Goal: Task Accomplishment & Management: Manage account settings

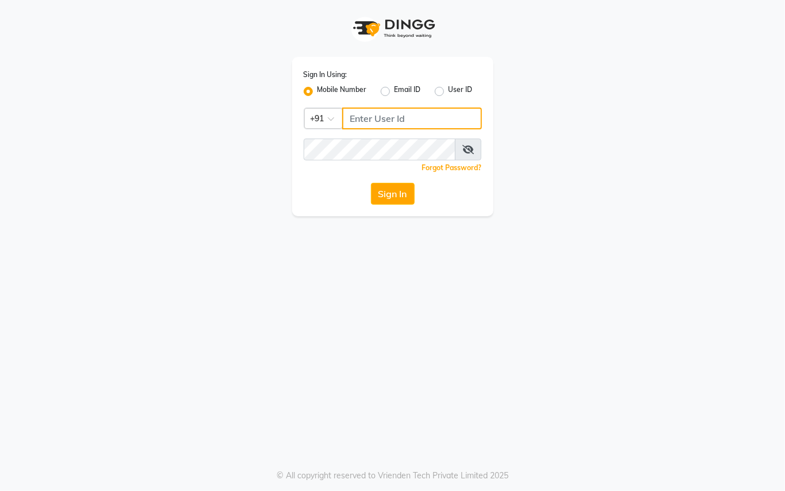
click at [403, 125] on input "Username" at bounding box center [412, 119] width 140 height 22
type input "9250497887"
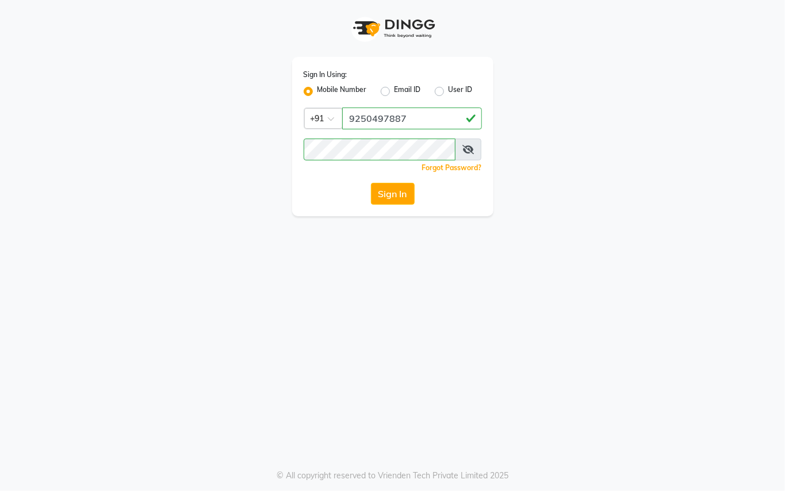
click at [384, 302] on div "Sign In Using: Mobile Number Email ID User ID Country Code × [PHONE_NUMBER] Rem…" at bounding box center [392, 245] width 785 height 491
click at [397, 198] on button "Sign In" at bounding box center [393, 194] width 44 height 22
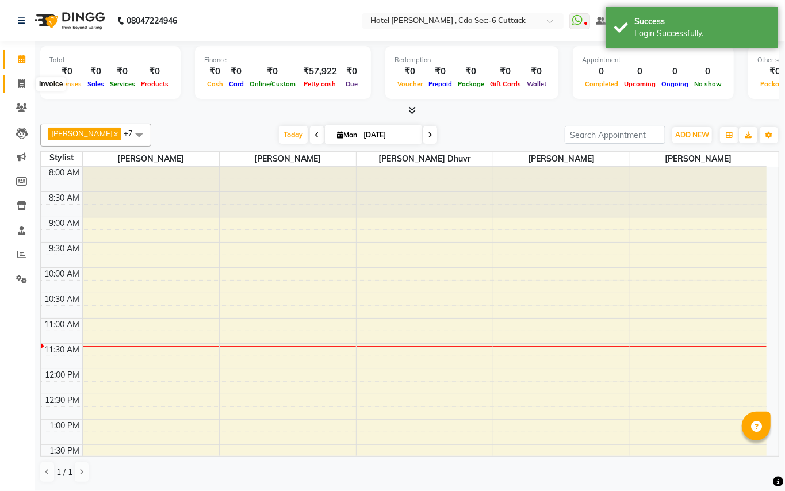
click at [19, 86] on icon at bounding box center [21, 83] width 6 height 9
select select "service"
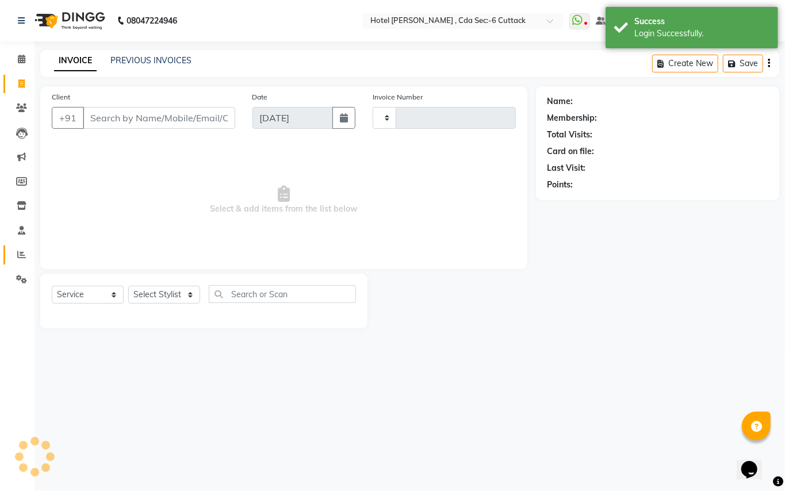
type input "0301"
select select "7840"
click at [18, 252] on icon at bounding box center [21, 254] width 9 height 9
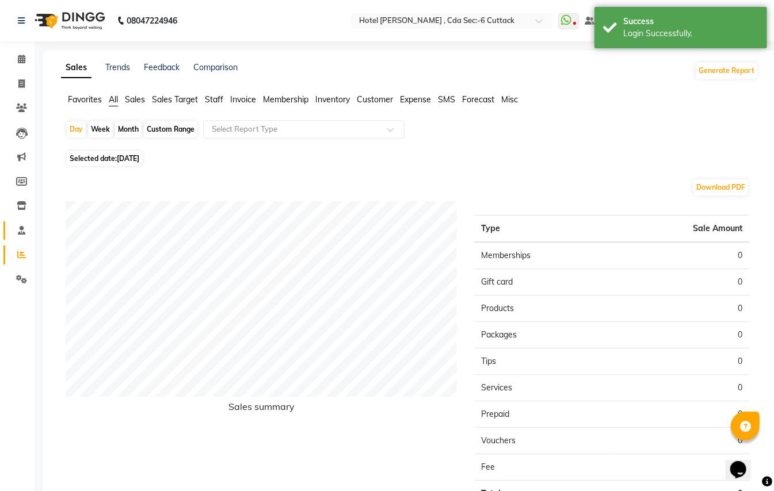
click at [17, 223] on link "Staff" at bounding box center [17, 231] width 28 height 19
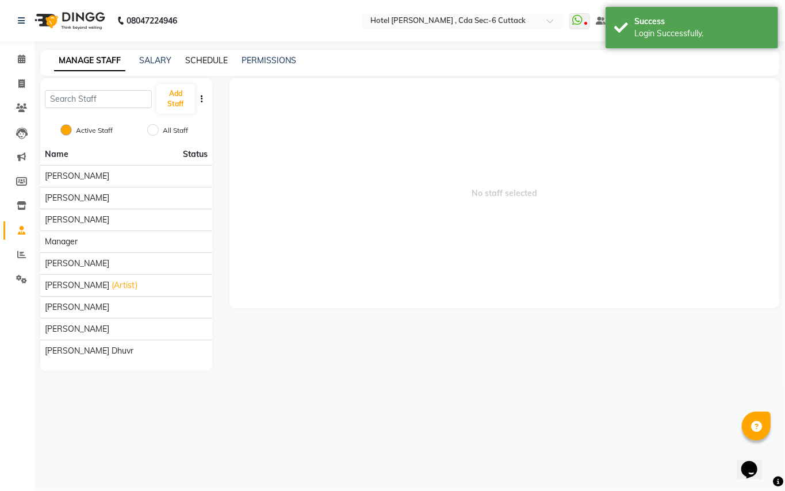
click at [194, 60] on link "SCHEDULE" at bounding box center [206, 60] width 43 height 10
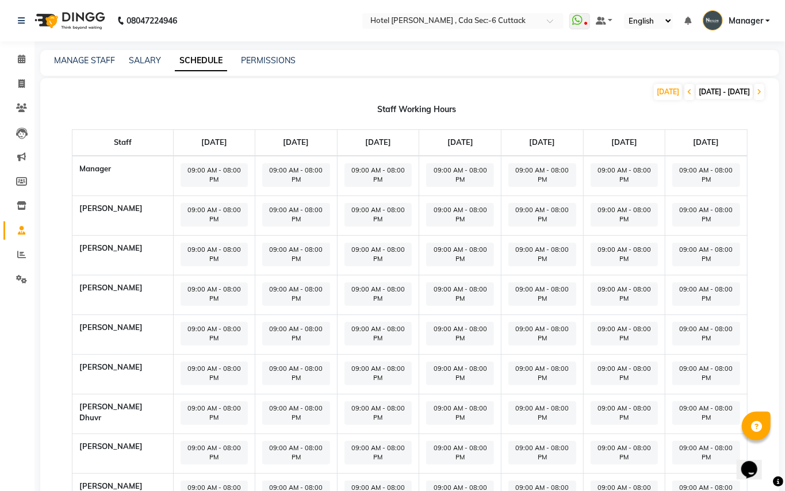
click at [182, 166] on span "09:00 AM - 08:00 PM" at bounding box center [215, 175] width 68 height 24
select select "09:00 AM"
select select "08:00 PM"
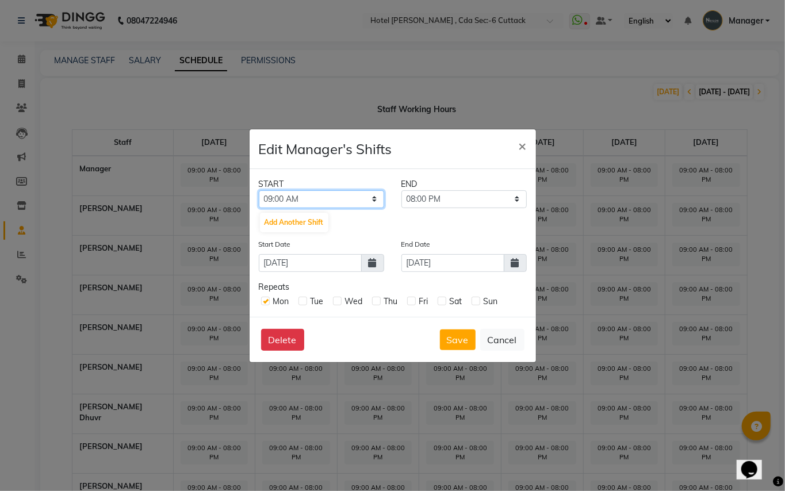
click at [318, 192] on select "12:00 AM 12:15 AM 12:30 AM 12:45 AM 01:00 AM 01:15 AM 01:30 AM 01:45 AM 02:00 A…" at bounding box center [321, 199] width 125 height 18
select select "11:15 AM"
click at [259, 190] on select "12:00 AM 12:15 AM 12:30 AM 12:45 AM 01:00 AM 01:15 AM 01:30 AM 01:45 AM 02:00 A…" at bounding box center [321, 199] width 125 height 18
click at [514, 203] on select "11:30 AM 11:45 AM 12:00 PM 12:15 PM 12:30 PM 12:45 PM 01:00 PM 01:15 PM 01:30 P…" at bounding box center [464, 199] width 125 height 18
select select "09:00 PM"
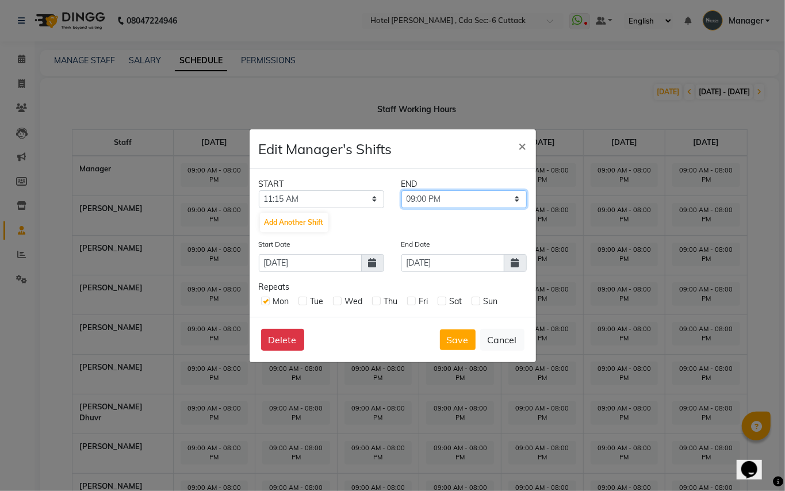
click at [402, 190] on select "11:30 AM 11:45 AM 12:00 PM 12:15 PM 12:30 PM 12:45 PM 01:00 PM 01:15 PM 01:30 P…" at bounding box center [464, 199] width 125 height 18
click at [456, 350] on button "Save" at bounding box center [458, 340] width 36 height 21
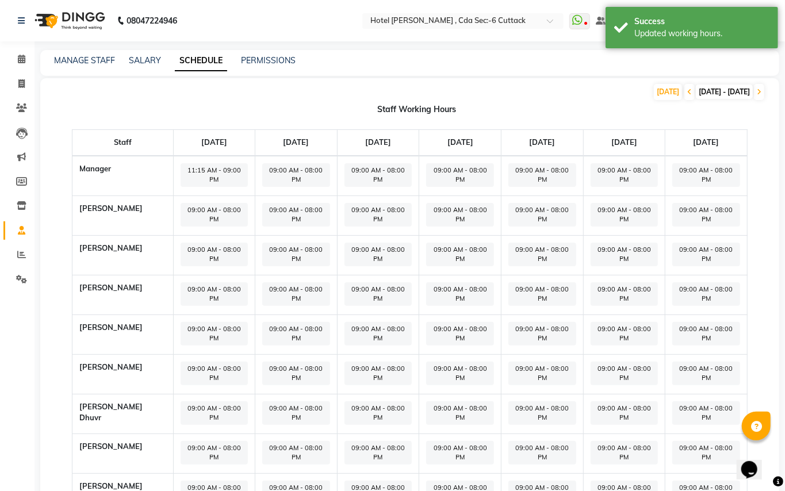
click at [194, 402] on span "09:00 AM - 08:00 PM" at bounding box center [215, 414] width 68 height 24
select select "09:00 AM"
select select "08:00 PM"
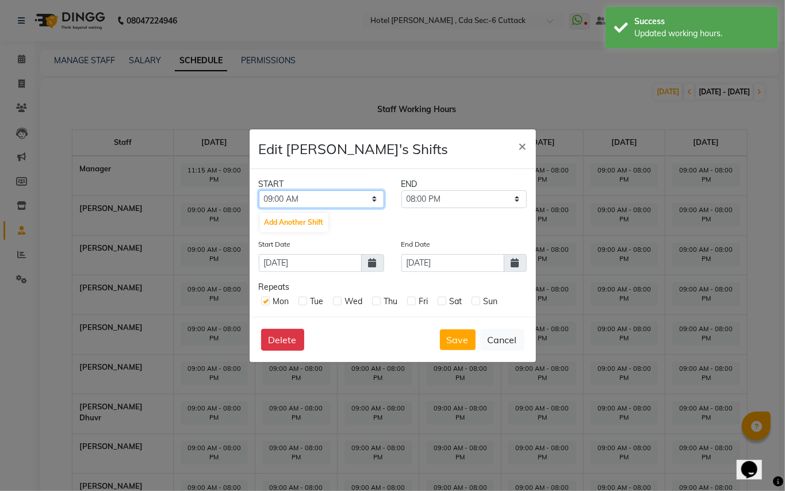
click at [373, 203] on select "12:00 AM 12:15 AM 12:30 AM 12:45 AM 01:00 AM 01:15 AM 01:30 AM 01:45 AM 02:00 A…" at bounding box center [321, 199] width 125 height 18
select select "10:00 AM"
click at [259, 190] on select "12:00 AM 12:15 AM 12:30 AM 12:45 AM 01:00 AM 01:15 AM 01:30 AM 01:45 AM 02:00 A…" at bounding box center [321, 199] width 125 height 18
click at [493, 201] on select "10:15 AM 10:30 AM 10:45 AM 11:00 AM 11:15 AM 11:30 AM 11:45 AM 12:00 PM 12:15 P…" at bounding box center [464, 199] width 125 height 18
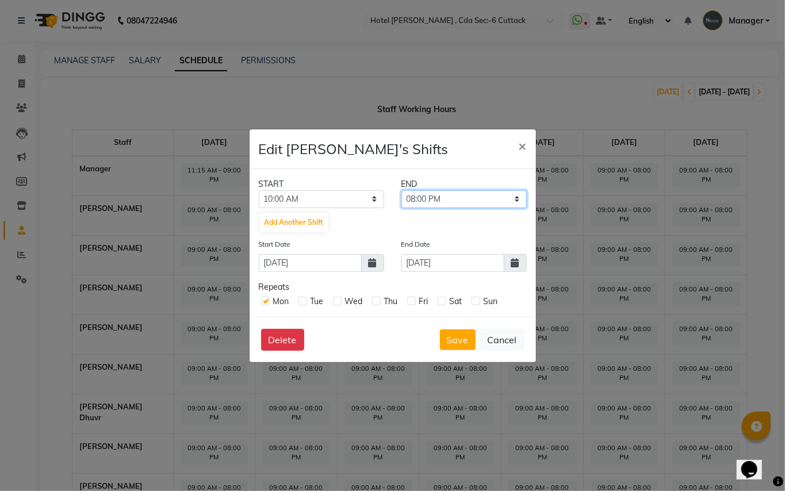
click at [402, 190] on select "10:15 AM 10:30 AM 10:45 AM 11:00 AM 11:15 AM 11:30 AM 11:45 AM 12:00 PM 12:15 P…" at bounding box center [464, 199] width 125 height 18
click at [442, 339] on button "Save" at bounding box center [458, 340] width 36 height 21
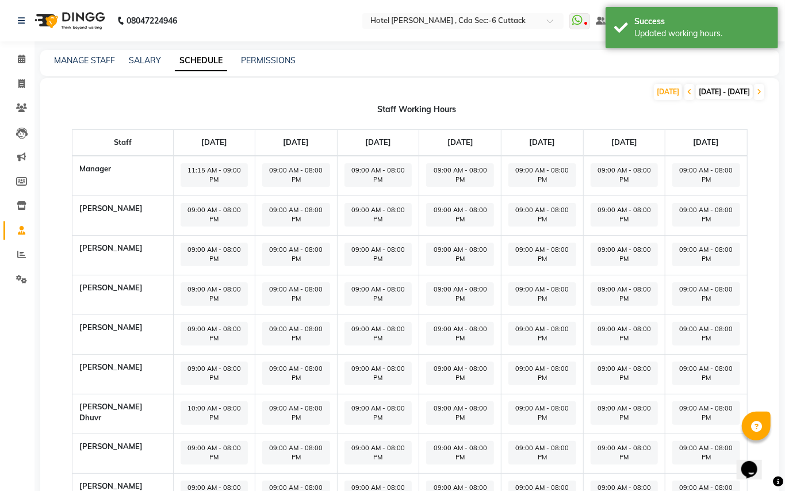
click at [200, 441] on span "09:00 AM - 08:00 PM" at bounding box center [215, 453] width 68 height 24
select select "09:00 AM"
select select "08:00 PM"
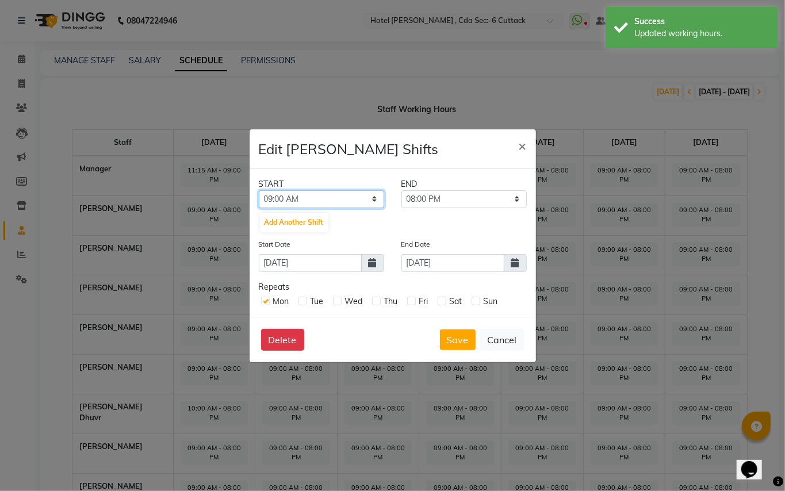
click at [376, 199] on select "12:00 AM 12:15 AM 12:30 AM 12:45 AM 01:00 AM 01:15 AM 01:30 AM 01:45 AM 02:00 A…" at bounding box center [321, 199] width 125 height 18
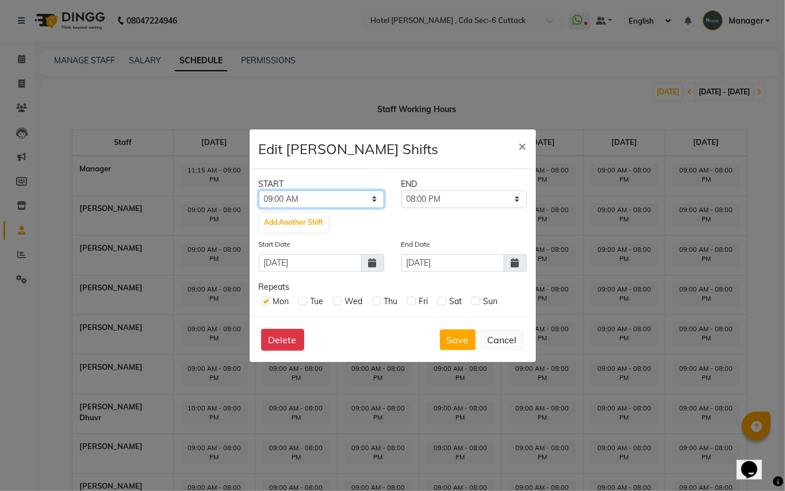
select select "10:45 AM"
click at [259, 190] on select "12:00 AM 12:15 AM 12:30 AM 12:45 AM 01:00 AM 01:15 AM 01:30 AM 01:45 AM 02:00 A…" at bounding box center [321, 199] width 125 height 18
click at [521, 198] on select "11:00 AM 11:15 AM 11:30 AM 11:45 AM 12:00 PM 12:15 PM 12:30 PM 12:45 PM 01:00 P…" at bounding box center [464, 199] width 125 height 18
select select "09:00 PM"
click at [402, 190] on select "11:00 AM 11:15 AM 11:30 AM 11:45 AM 12:00 PM 12:15 PM 12:30 PM 12:45 PM 01:00 P…" at bounding box center [464, 199] width 125 height 18
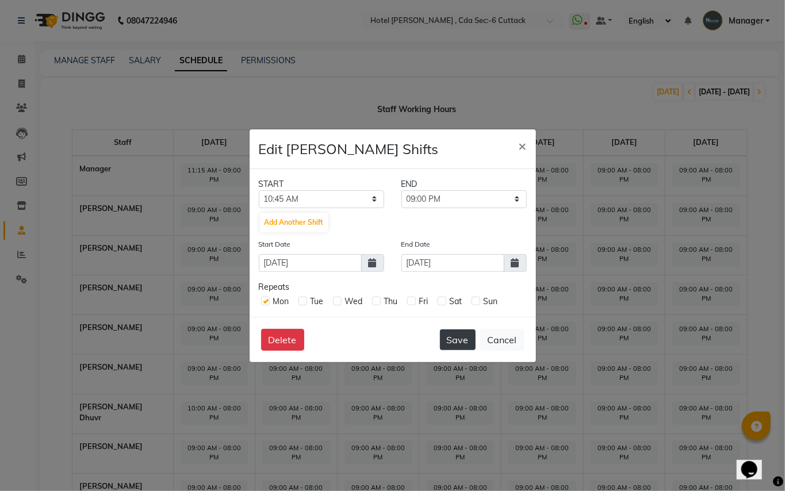
click at [461, 334] on button "Save" at bounding box center [458, 340] width 36 height 21
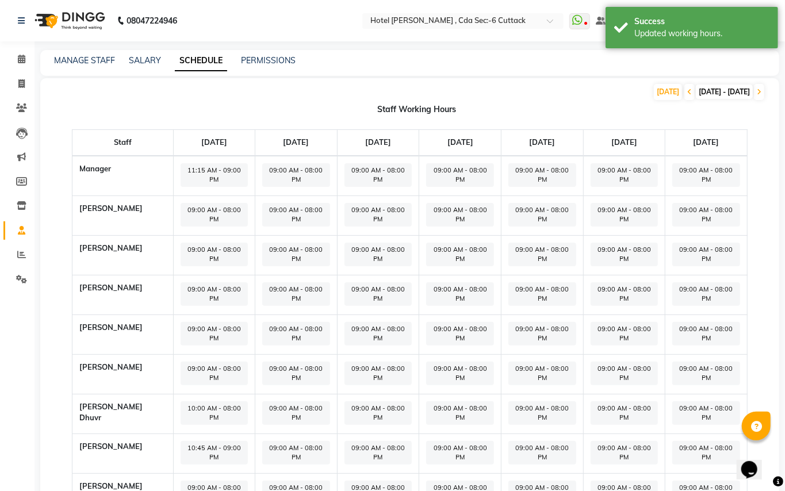
click at [200, 481] on span "09:00 AM - 08:00 PM" at bounding box center [215, 493] width 68 height 24
select select "09:00 AM"
select select "08:00 PM"
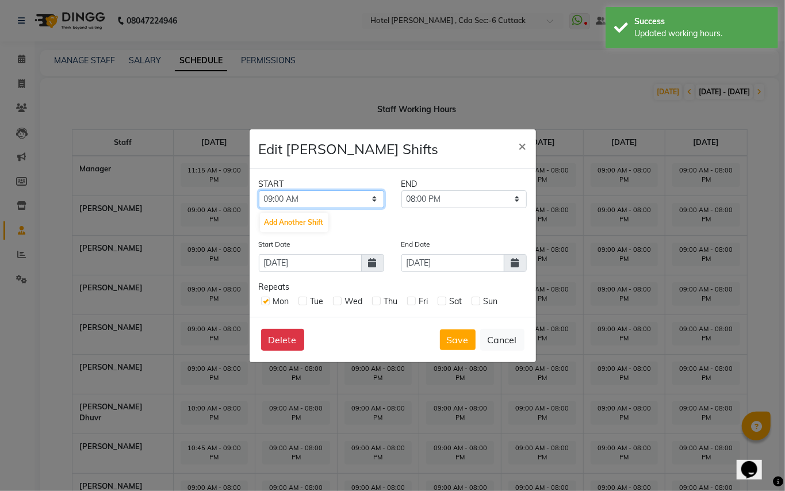
click at [382, 199] on select "12:00 AM 12:15 AM 12:30 AM 12:45 AM 01:00 AM 01:15 AM 01:30 AM 01:45 AM 02:00 A…" at bounding box center [321, 199] width 125 height 18
select select "10:00 AM"
click at [259, 190] on select "12:00 AM 12:15 AM 12:30 AM 12:45 AM 01:00 AM 01:15 AM 01:30 AM 01:45 AM 02:00 A…" at bounding box center [321, 199] width 125 height 18
click at [518, 197] on select "10:15 AM 10:30 AM 10:45 AM 11:00 AM 11:15 AM 11:30 AM 11:45 AM 12:00 PM 12:15 P…" at bounding box center [464, 199] width 125 height 18
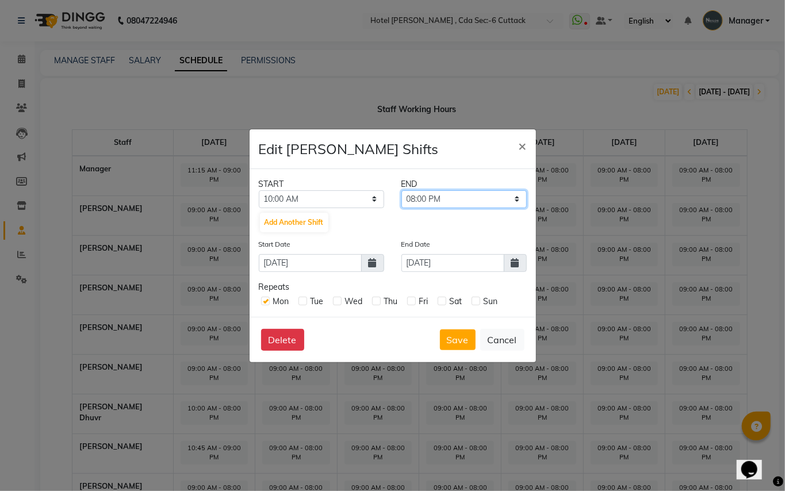
select select "09:00 PM"
click at [402, 190] on select "10:15 AM 10:30 AM 10:45 AM 11:00 AM 11:15 AM 11:30 AM 11:45 AM 12:00 PM 12:15 P…" at bounding box center [464, 199] width 125 height 18
click at [456, 339] on button "Save" at bounding box center [458, 340] width 36 height 21
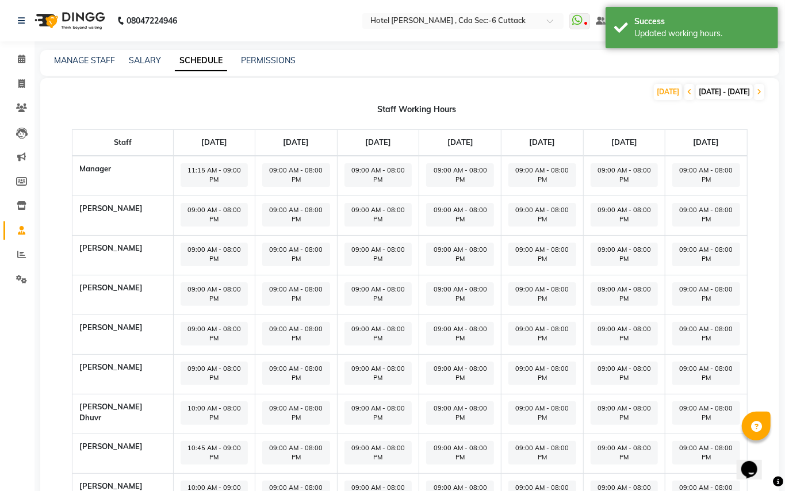
click at [208, 481] on span "10:00 AM - 09:00 PM" at bounding box center [215, 493] width 68 height 24
select select "10:00 AM"
select select "09:00 PM"
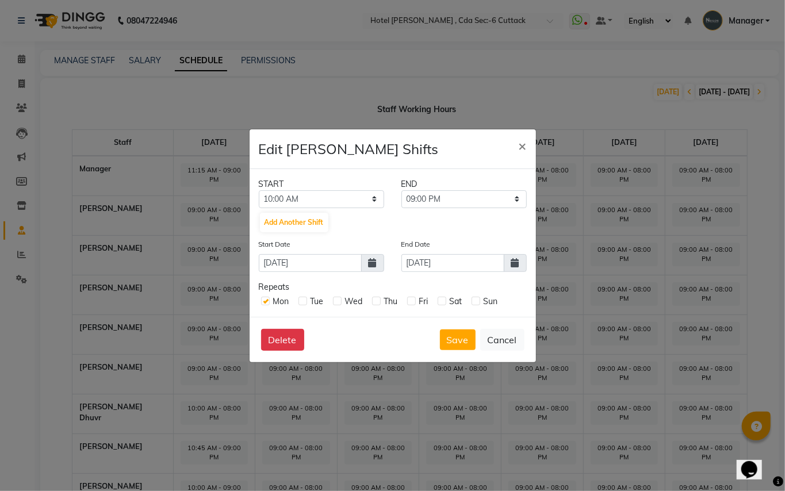
click at [372, 436] on ngb-modal-window "Edit [PERSON_NAME] Shifts × START END 12:00 AM 12:15 AM 12:30 AM 12:45 AM 01:00…" at bounding box center [392, 245] width 785 height 491
